Goal: Check status: Check status

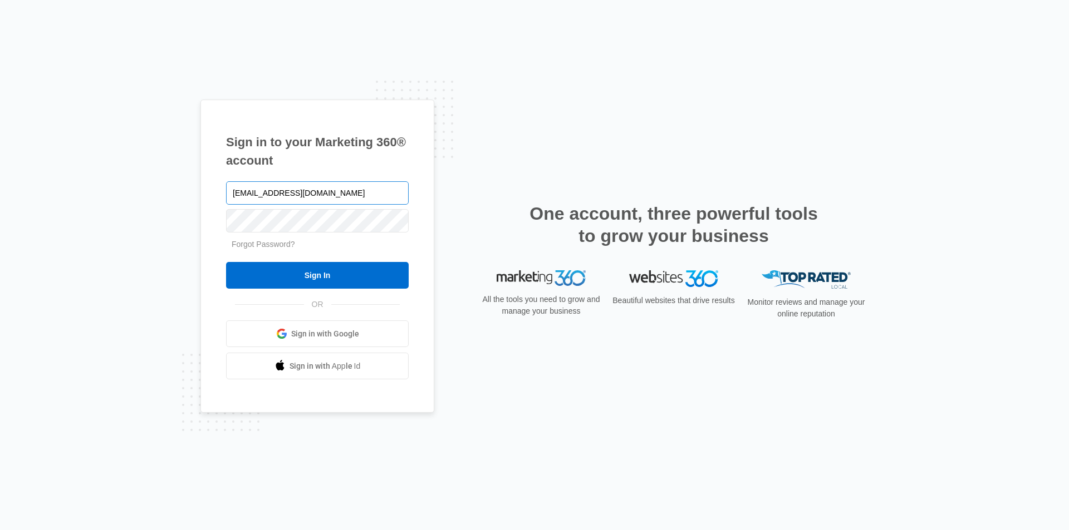
type input "[EMAIL_ADDRESS][DOMAIN_NAME]"
click at [226, 262] on input "Sign In" at bounding box center [317, 275] width 183 height 27
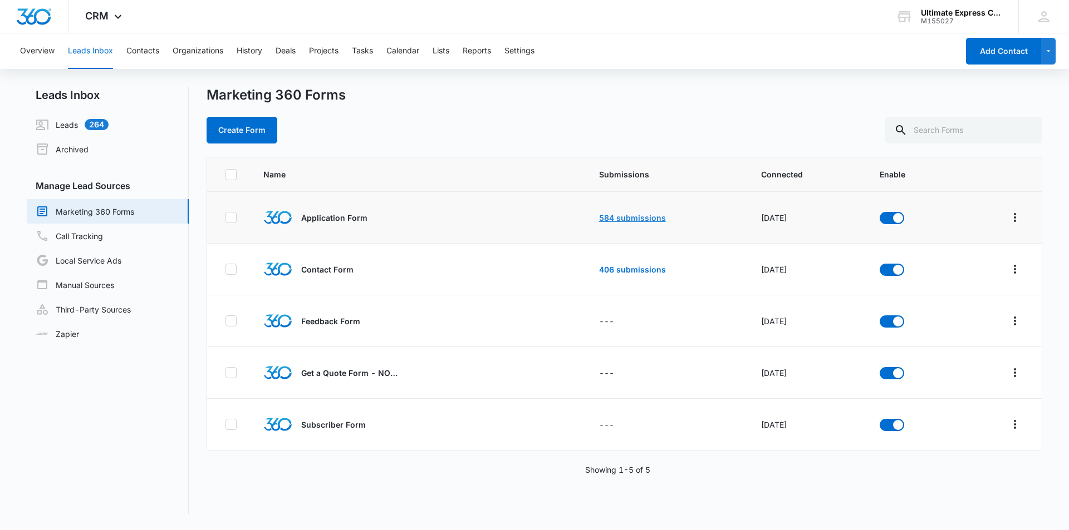
click at [626, 218] on link "584 submissions" at bounding box center [632, 217] width 67 height 9
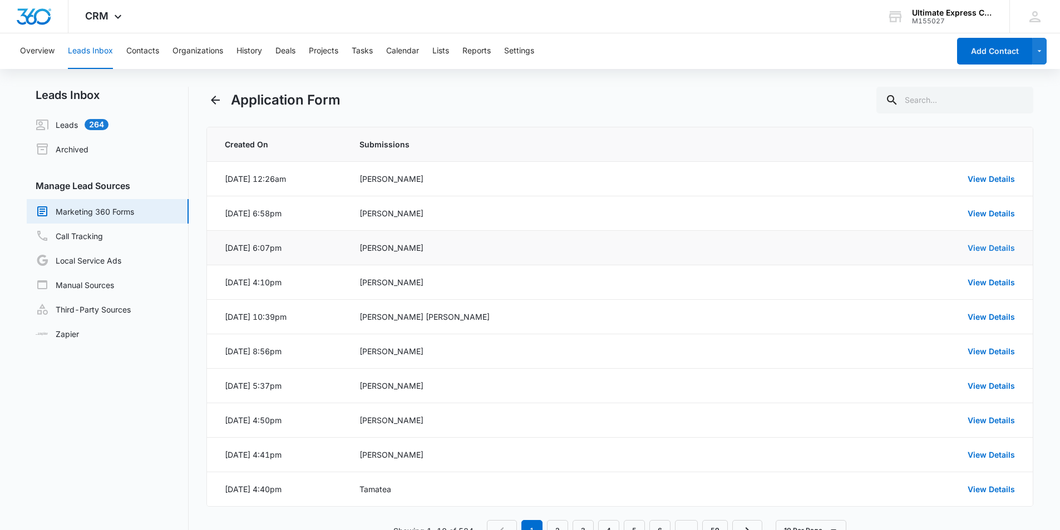
click at [981, 244] on link "View Details" at bounding box center [991, 247] width 47 height 9
